Goal: Task Accomplishment & Management: Use online tool/utility

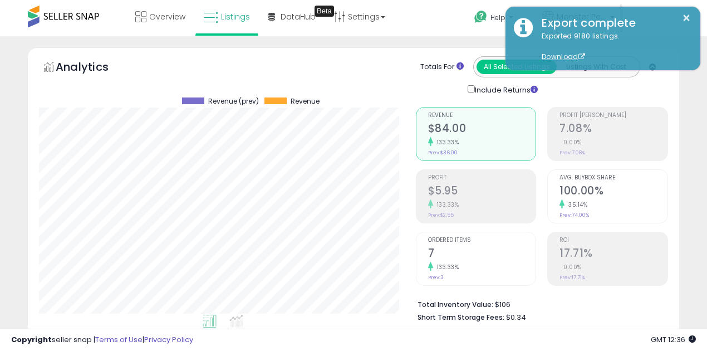
select select "**"
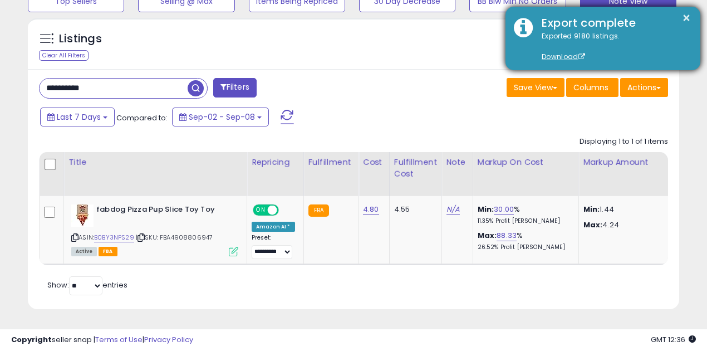
scroll to position [0, 3]
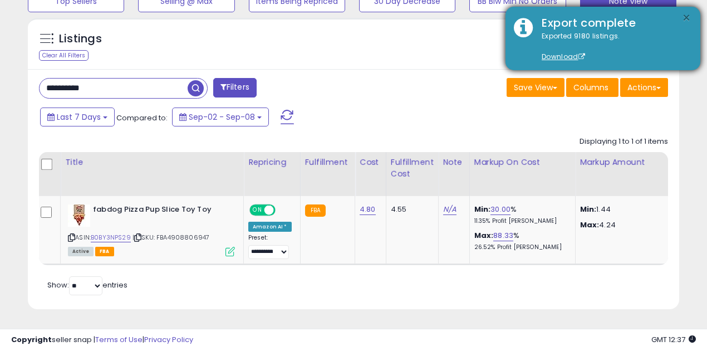
click at [685, 15] on button "×" at bounding box center [686, 18] width 9 height 14
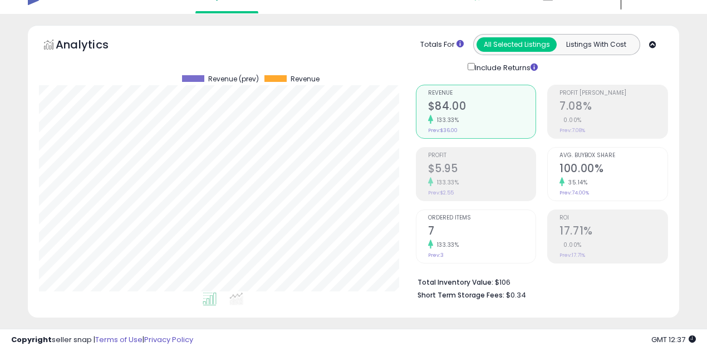
scroll to position [21, 0]
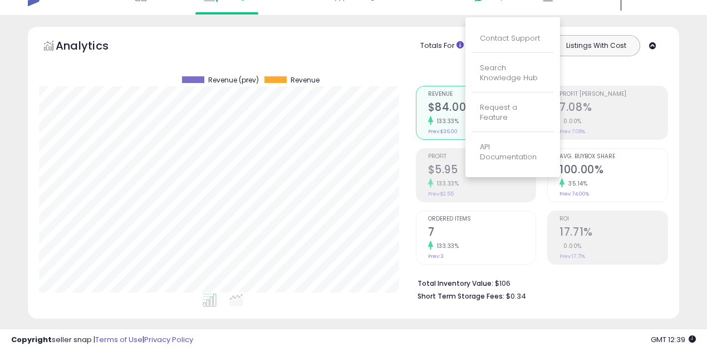
click at [395, 26] on div "Analytics Totals For All Selected Listings Listings With Cost Include Returns" at bounding box center [354, 172] width 652 height 292
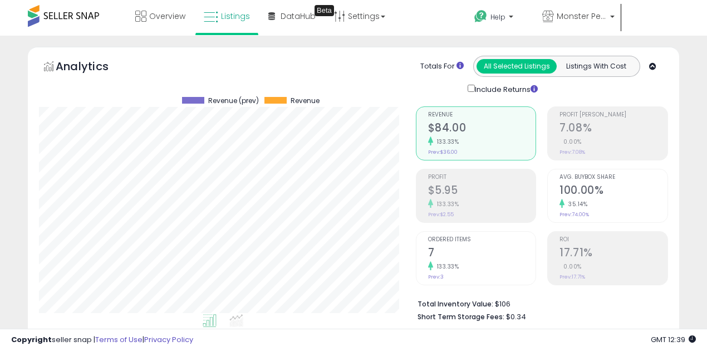
scroll to position [0, 0]
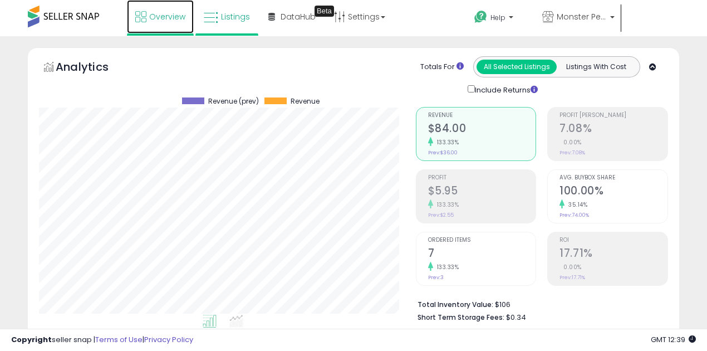
click at [144, 19] on icon at bounding box center [140, 16] width 11 height 11
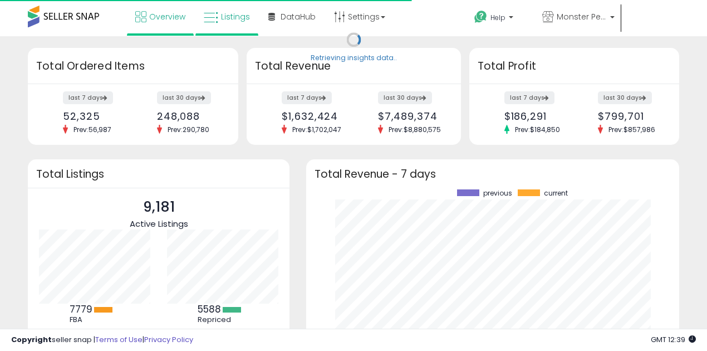
scroll to position [155, 351]
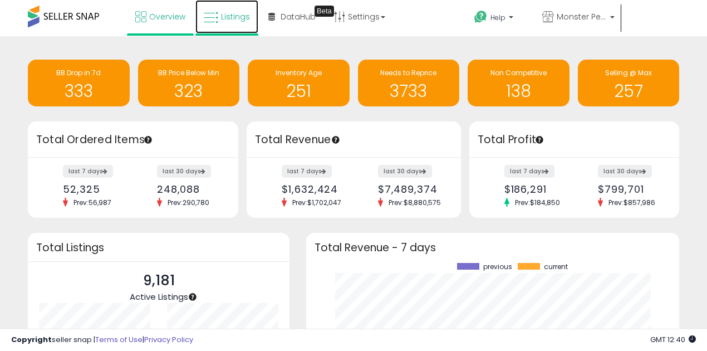
click at [208, 17] on icon at bounding box center [211, 18] width 14 height 14
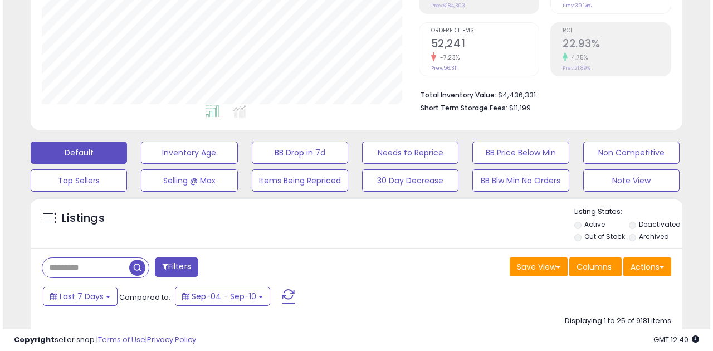
scroll to position [223, 0]
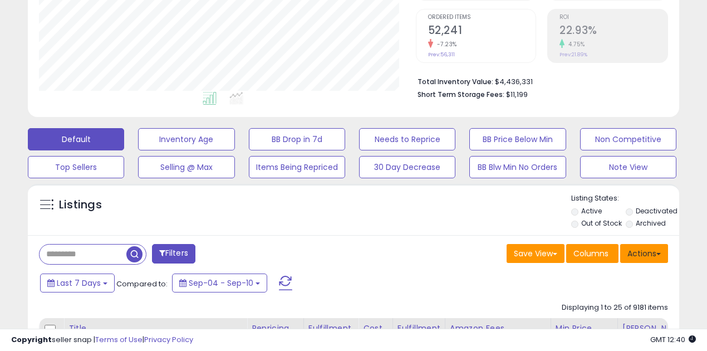
click at [656, 252] on button "Actions" at bounding box center [645, 253] width 48 height 19
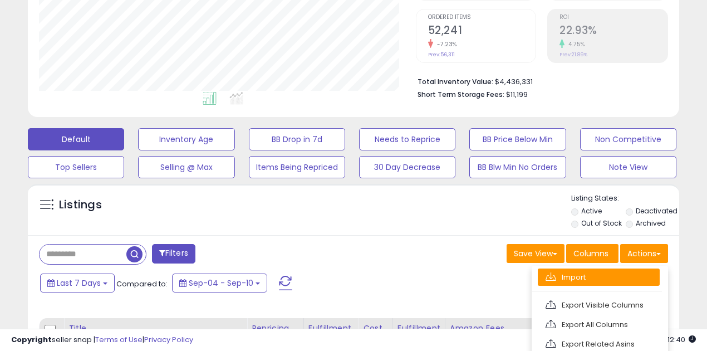
click at [559, 275] on link "Import" at bounding box center [599, 276] width 122 height 17
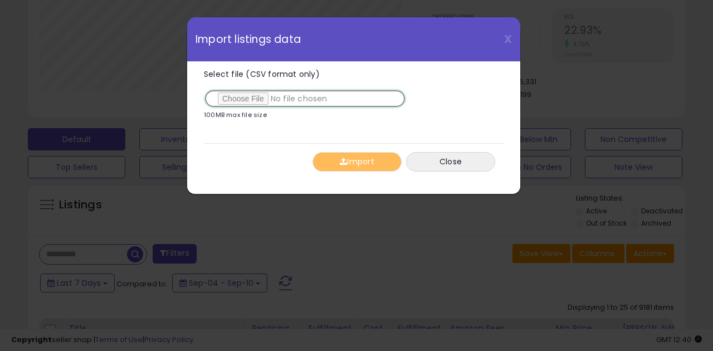
click at [248, 99] on input "Select file (CSV format only)" at bounding box center [305, 98] width 202 height 19
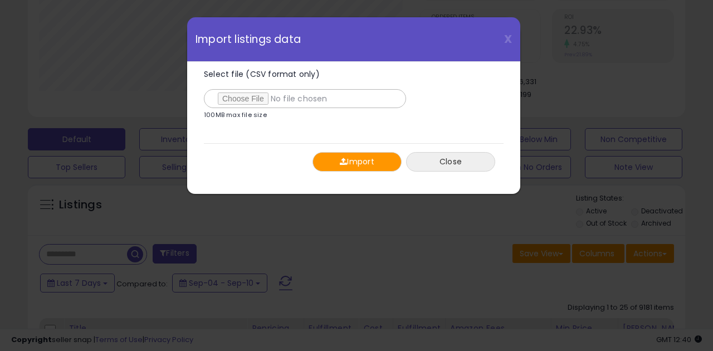
click at [438, 162] on button "Close" at bounding box center [450, 161] width 89 height 19
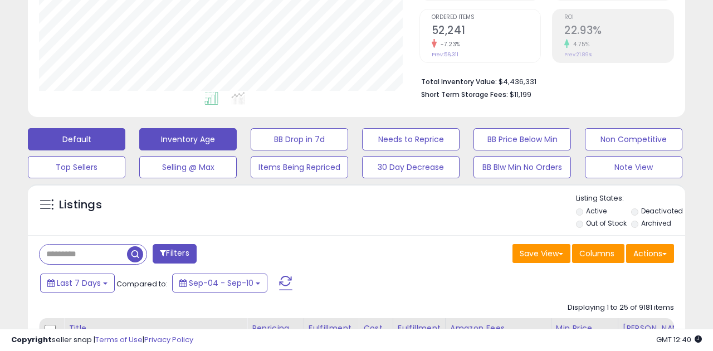
scroll to position [556776, 556627]
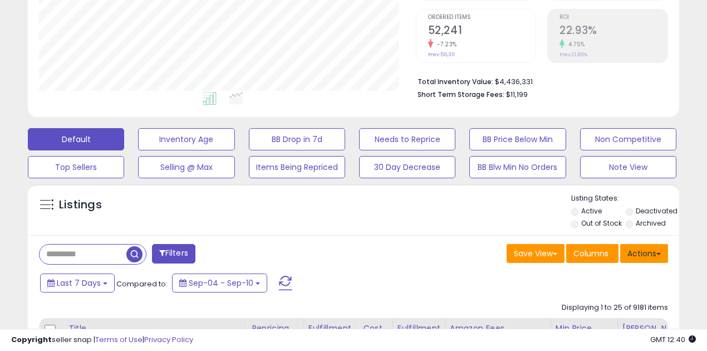
click at [648, 252] on button "Actions" at bounding box center [645, 253] width 48 height 19
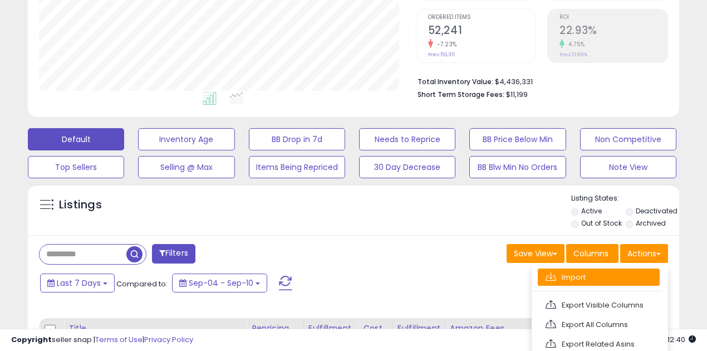
click at [585, 275] on link "Import" at bounding box center [599, 276] width 122 height 17
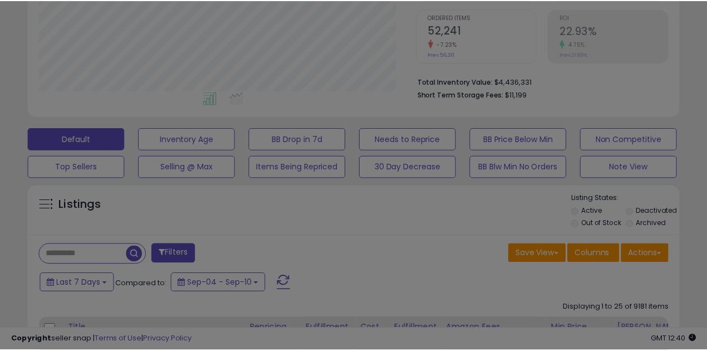
scroll to position [228, 380]
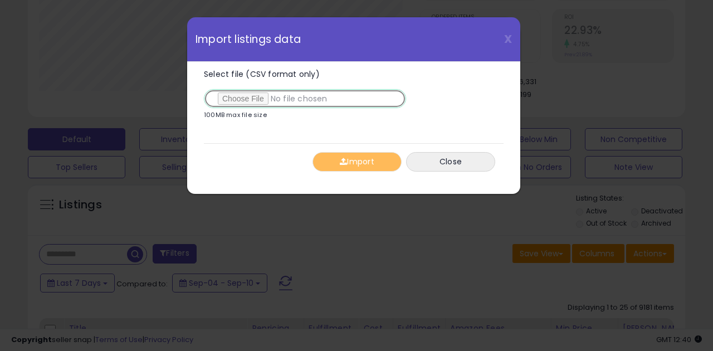
click at [243, 97] on input "Select file (CSV format only)" at bounding box center [305, 98] width 202 height 19
type input "**********"
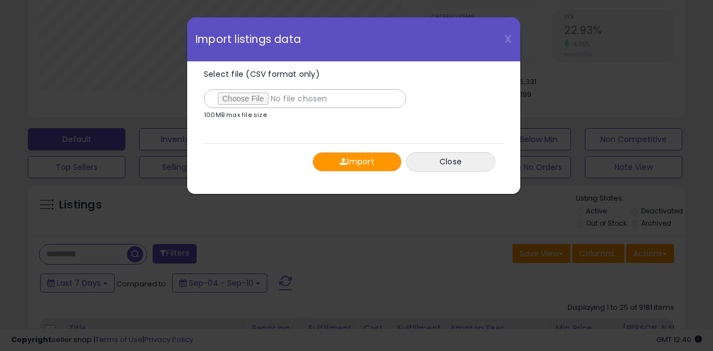
click at [357, 160] on button "Import" at bounding box center [356, 161] width 89 height 19
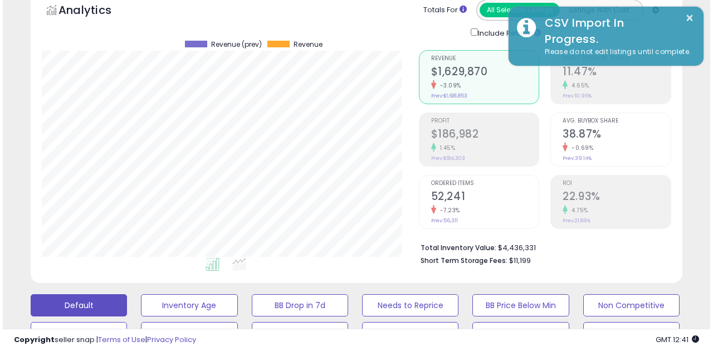
scroll to position [37, 0]
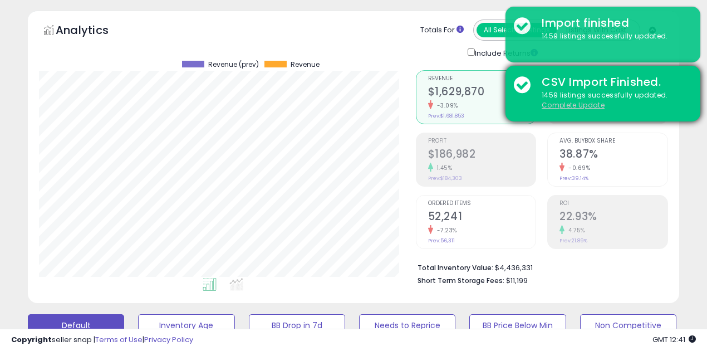
click at [561, 105] on u "Complete Update" at bounding box center [573, 104] width 63 height 9
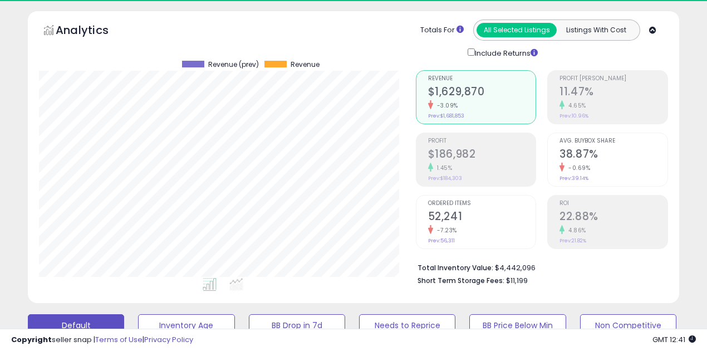
scroll to position [228, 377]
